Goal: Find specific page/section: Find specific page/section

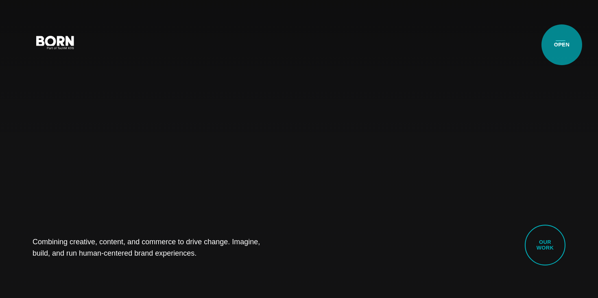
click at [562, 45] on button "Primary Menu" at bounding box center [561, 41] width 20 height 17
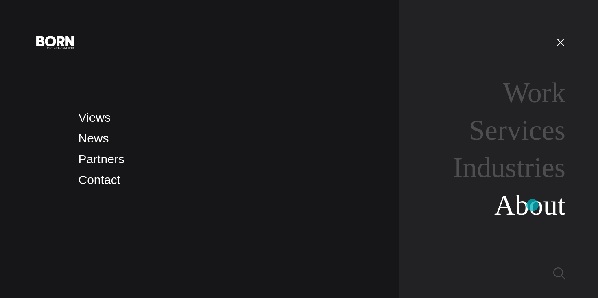
click at [532, 205] on link "About" at bounding box center [529, 204] width 71 height 31
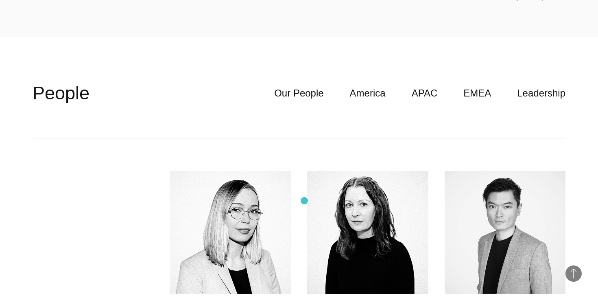
scroll to position [2081, 0]
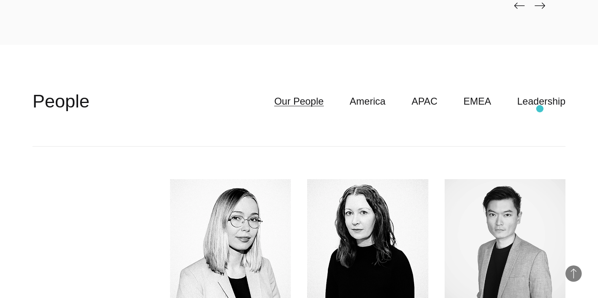
click at [540, 109] on header "**********" at bounding box center [299, 102] width 533 height 90
click at [538, 106] on link "Leadership" at bounding box center [541, 101] width 48 height 15
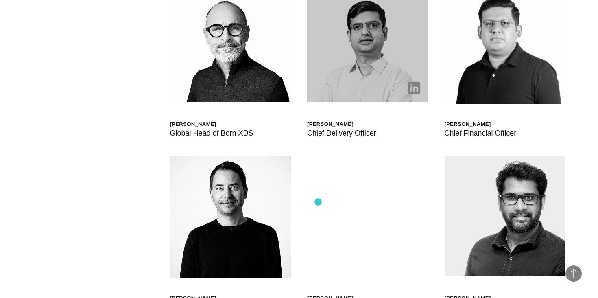
scroll to position [2279, 0]
